Goal: Information Seeking & Learning: Understand process/instructions

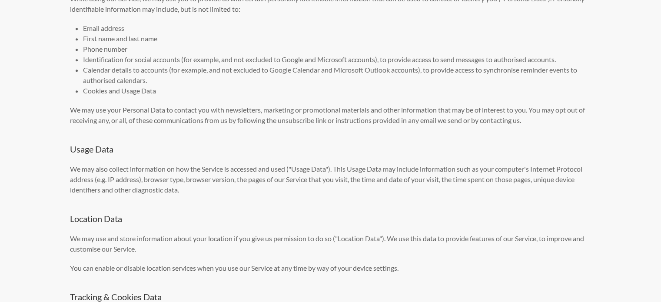
scroll to position [667, 0]
click at [322, 126] on p "We may use your Personal Data to contact you with newsletters, marketing or pro…" at bounding box center [330, 115] width 521 height 21
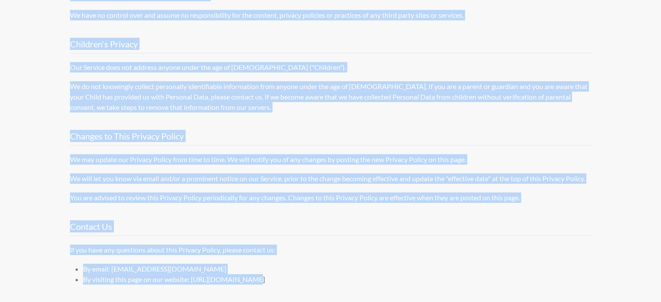
scroll to position [2777, 0]
drag, startPoint x: 58, startPoint y: 73, endPoint x: 325, endPoint y: 277, distance: 336.3
copy div "Privacy Policy Effective date: August 29, 2018 Reminder Bot ("us", "we", or "ou…"
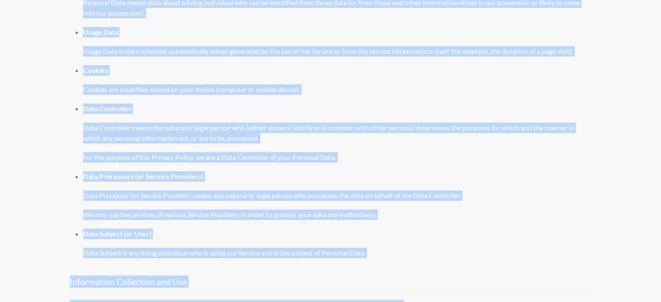
scroll to position [0, 0]
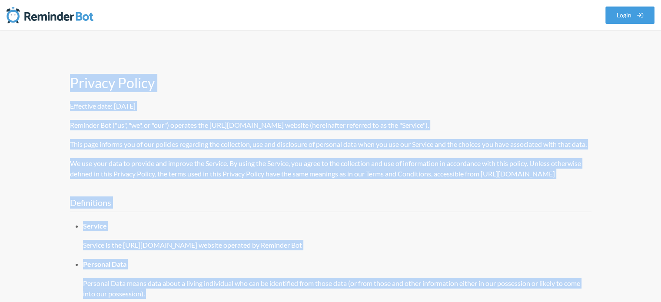
drag, startPoint x: 535, startPoint y: 202, endPoint x: 60, endPoint y: 56, distance: 497.2
copy div "Privacy Policy Effective date: August 29, 2018 Reminder Bot ("us", "we", or "ou…"
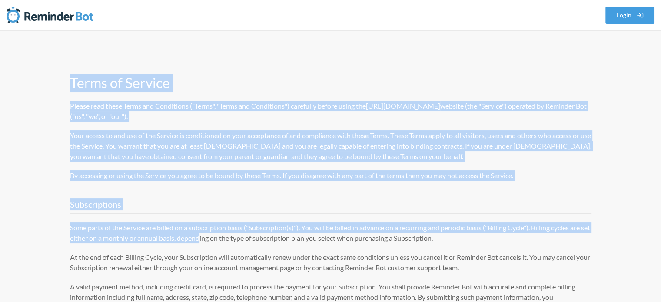
drag, startPoint x: 51, startPoint y: 75, endPoint x: 209, endPoint y: 236, distance: 225.8
click at [82, 78] on h1 "Terms of Service" at bounding box center [330, 83] width 521 height 18
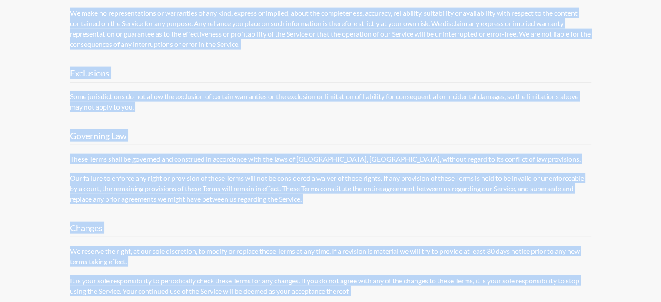
scroll to position [2063, 0]
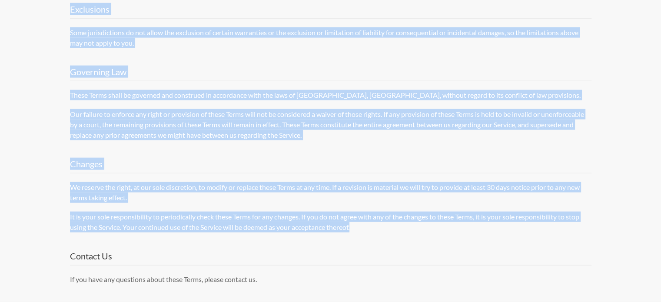
drag, startPoint x: 66, startPoint y: 77, endPoint x: 365, endPoint y: 232, distance: 336.3
copy div "Terms of Service Please read these Terms and Conditions ("Terms", "Terms and Co…"
